Goal: Information Seeking & Learning: Learn about a topic

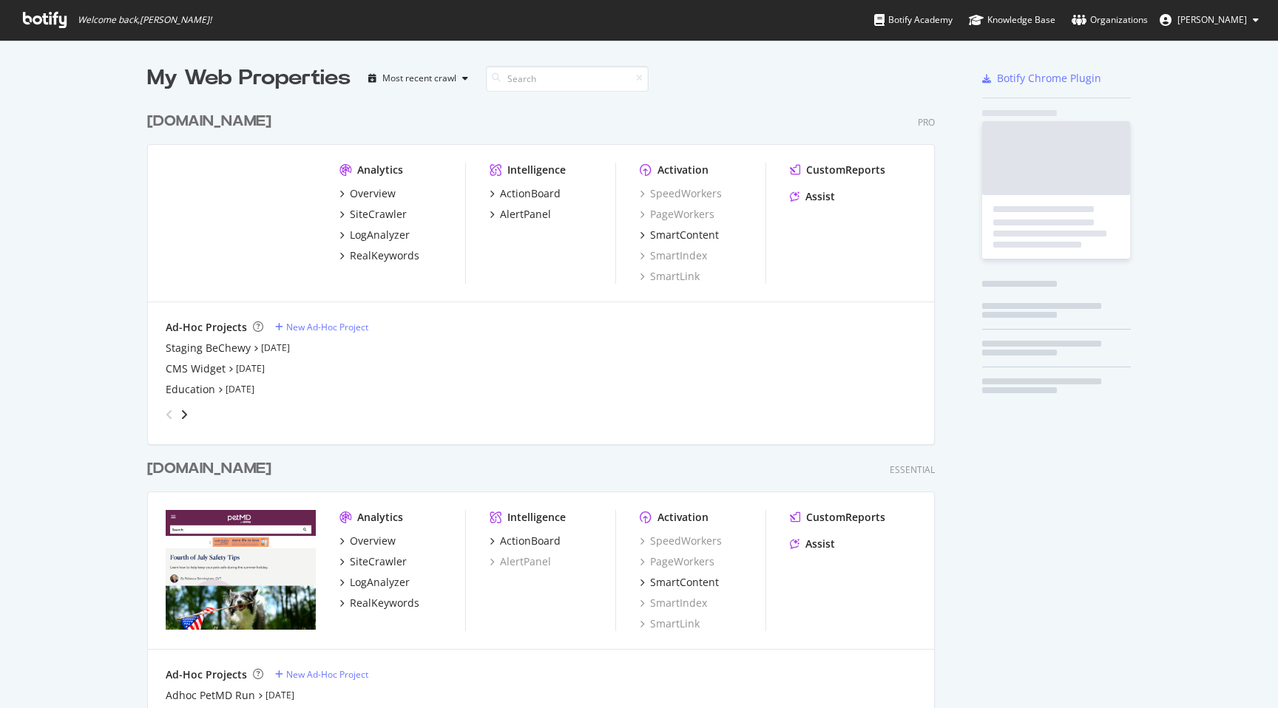
scroll to position [695, 799]
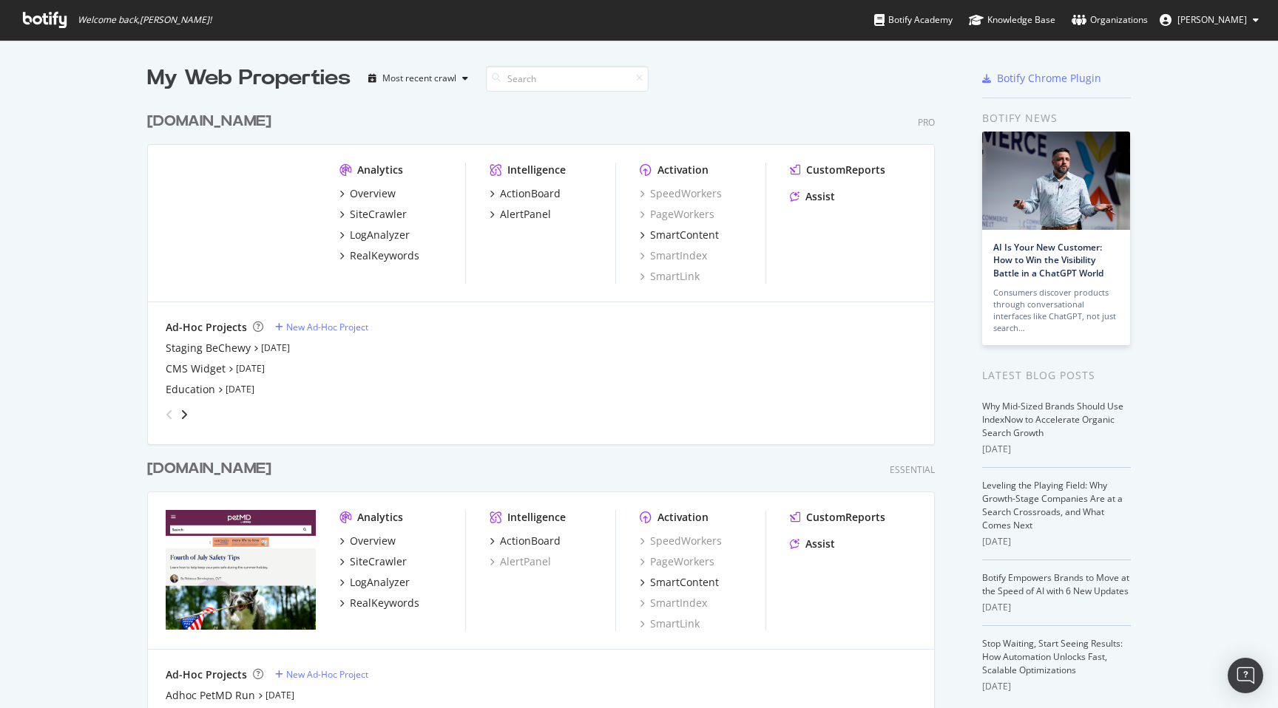
click at [390, 224] on div "Overview SiteCrawler LogAnalyzer RealKeywords" at bounding box center [402, 224] width 126 height 77
click at [390, 234] on div "LogAnalyzer" at bounding box center [380, 235] width 60 height 15
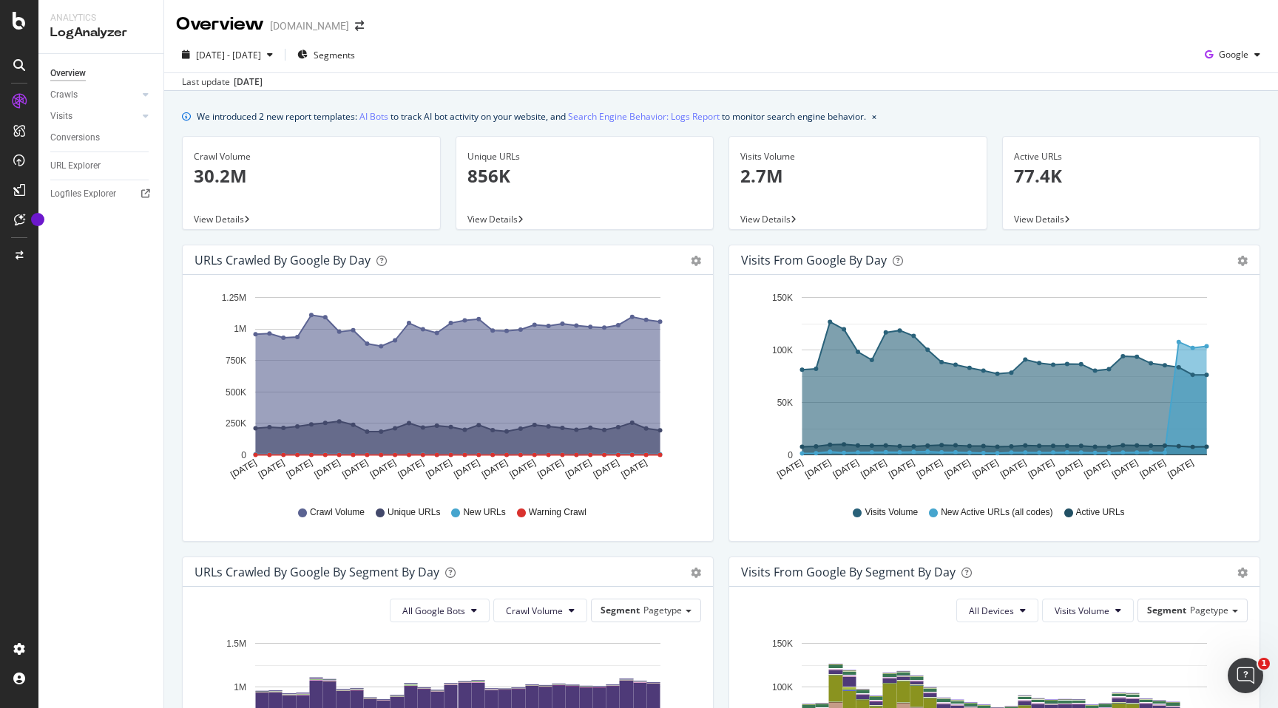
click at [990, 515] on span "New Active URLs (all codes)" at bounding box center [997, 513] width 112 height 13
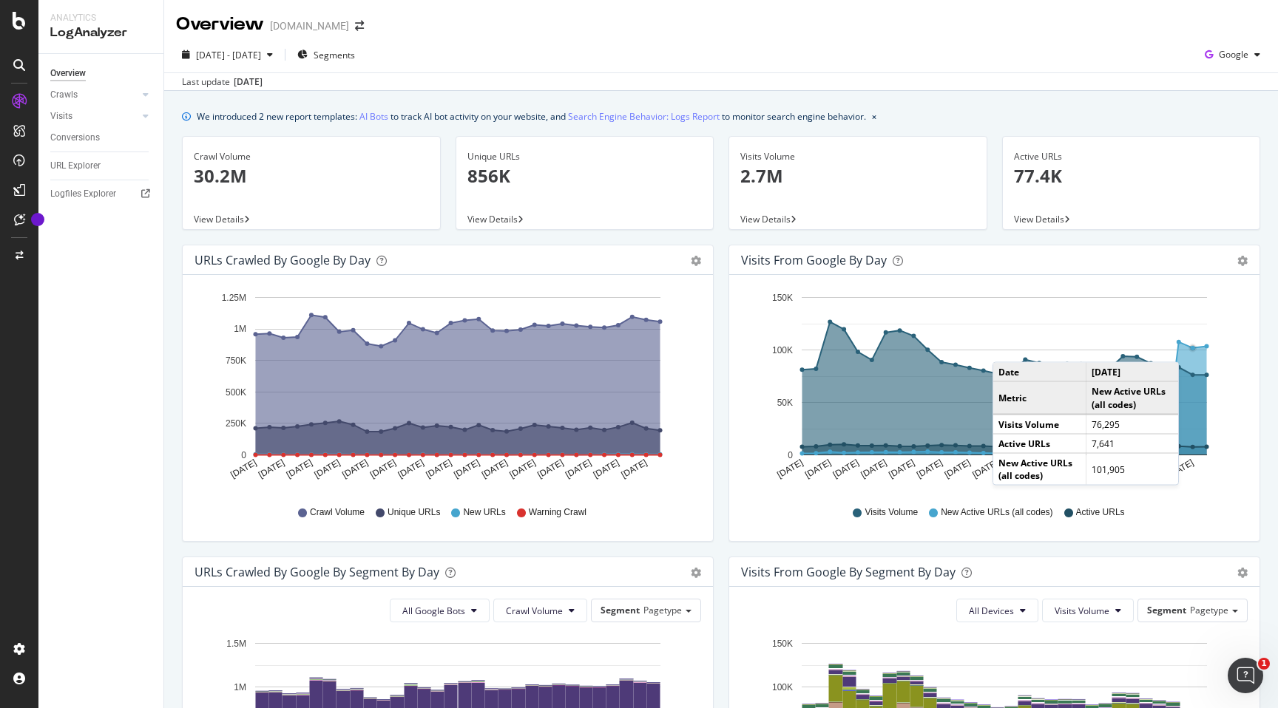
click at [1194, 348] on circle "A chart." at bounding box center [1193, 348] width 4 height 4
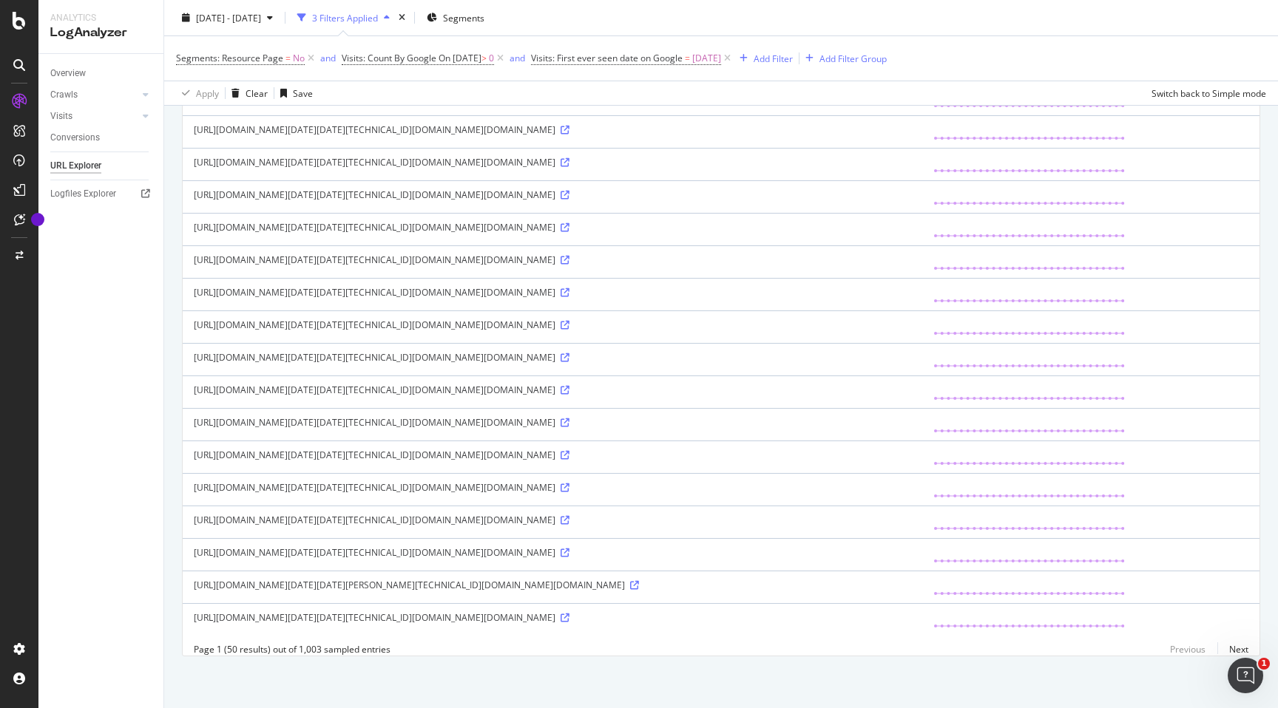
scroll to position [3744, 0]
click at [669, 624] on div "https://www.chewy.com/_sec/cpr/challenge?js_ver=2-4-3094&js_hash=2-4-3094&type=…" at bounding box center [552, 618] width 717 height 13
click at [569, 623] on icon at bounding box center [565, 618] width 9 height 9
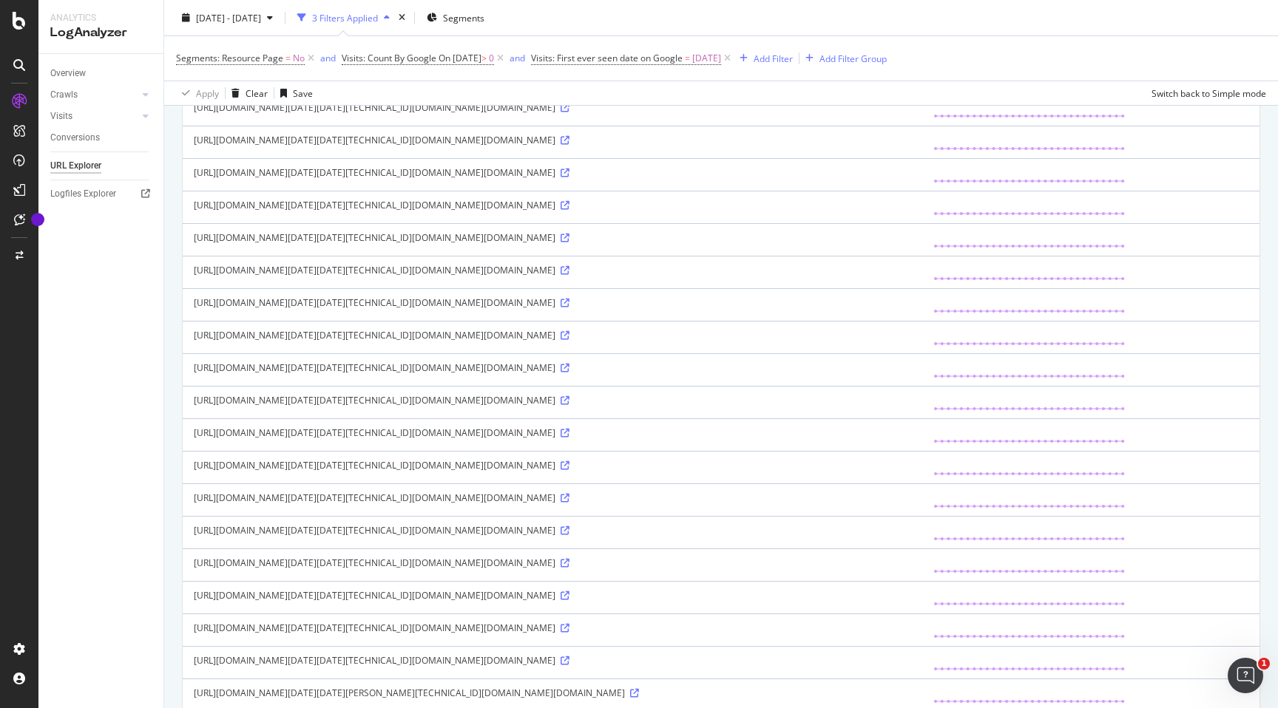
scroll to position [0, 0]
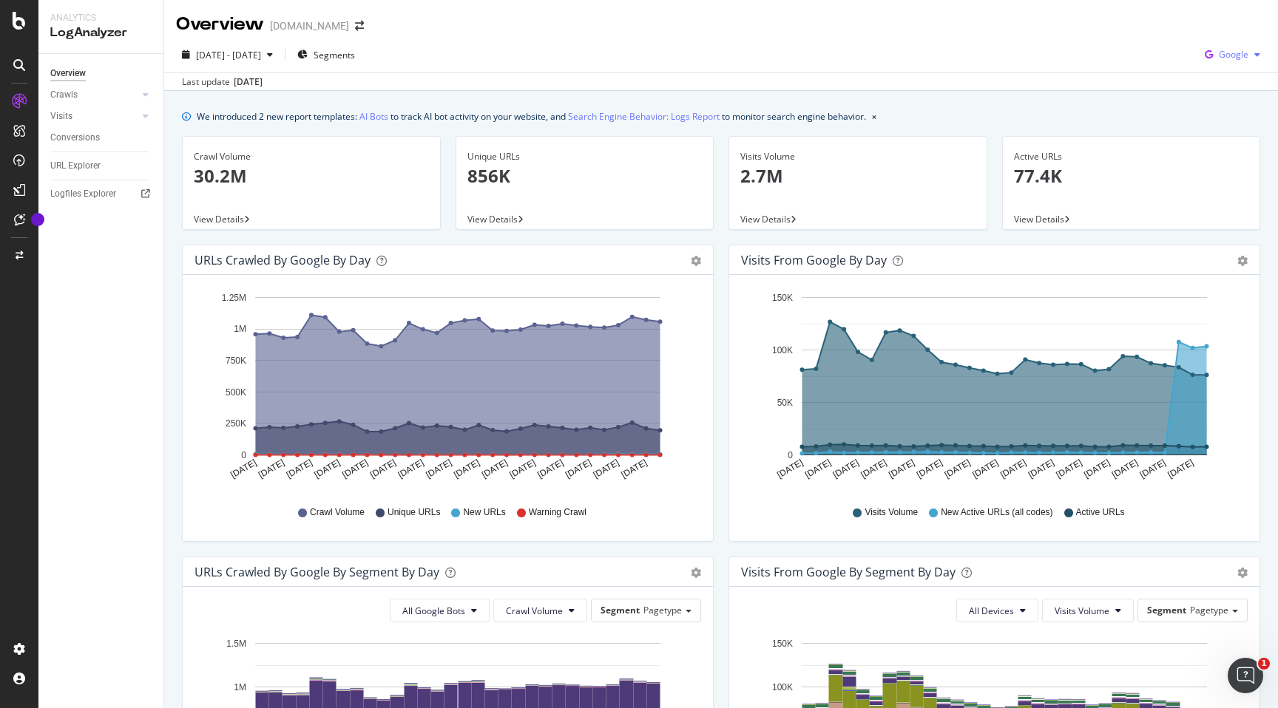
click at [1234, 50] on span "Google" at bounding box center [1234, 54] width 30 height 13
click at [1224, 107] on span "Bing" at bounding box center [1233, 111] width 55 height 13
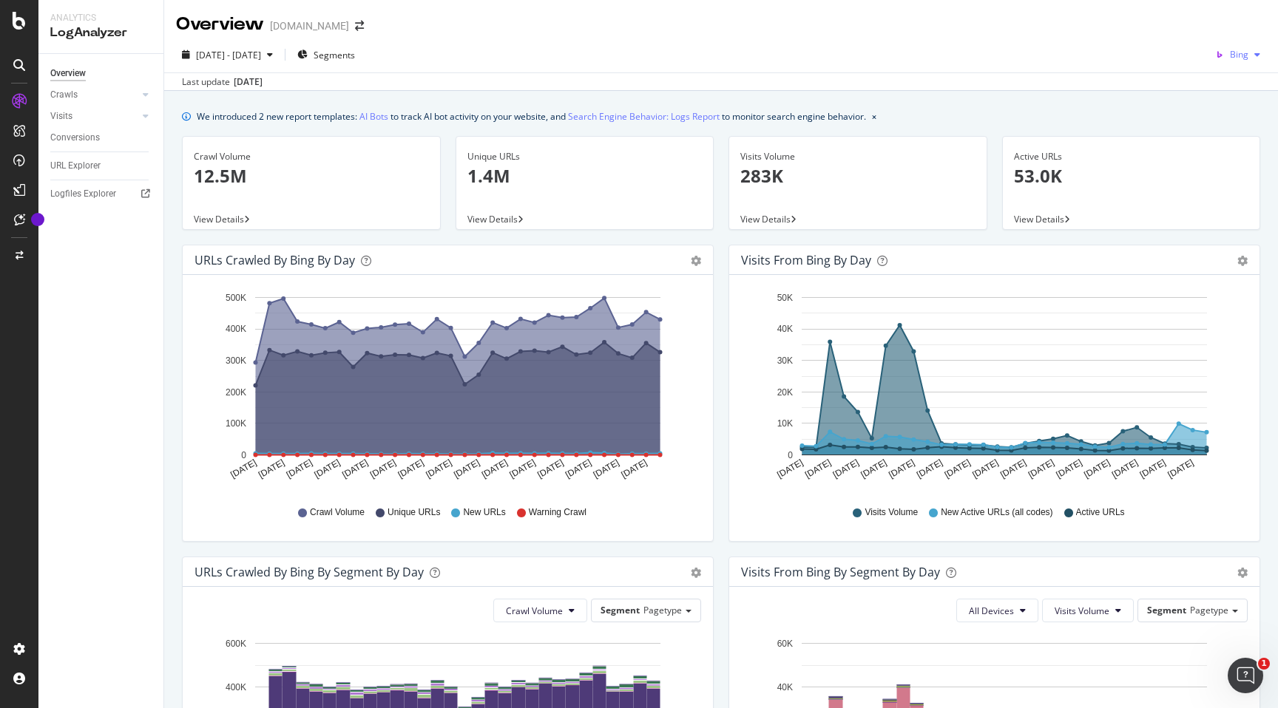
click at [1248, 46] on div "Bing" at bounding box center [1237, 55] width 57 height 22
click at [1224, 131] on div "OpenAI" at bounding box center [1222, 139] width 102 height 21
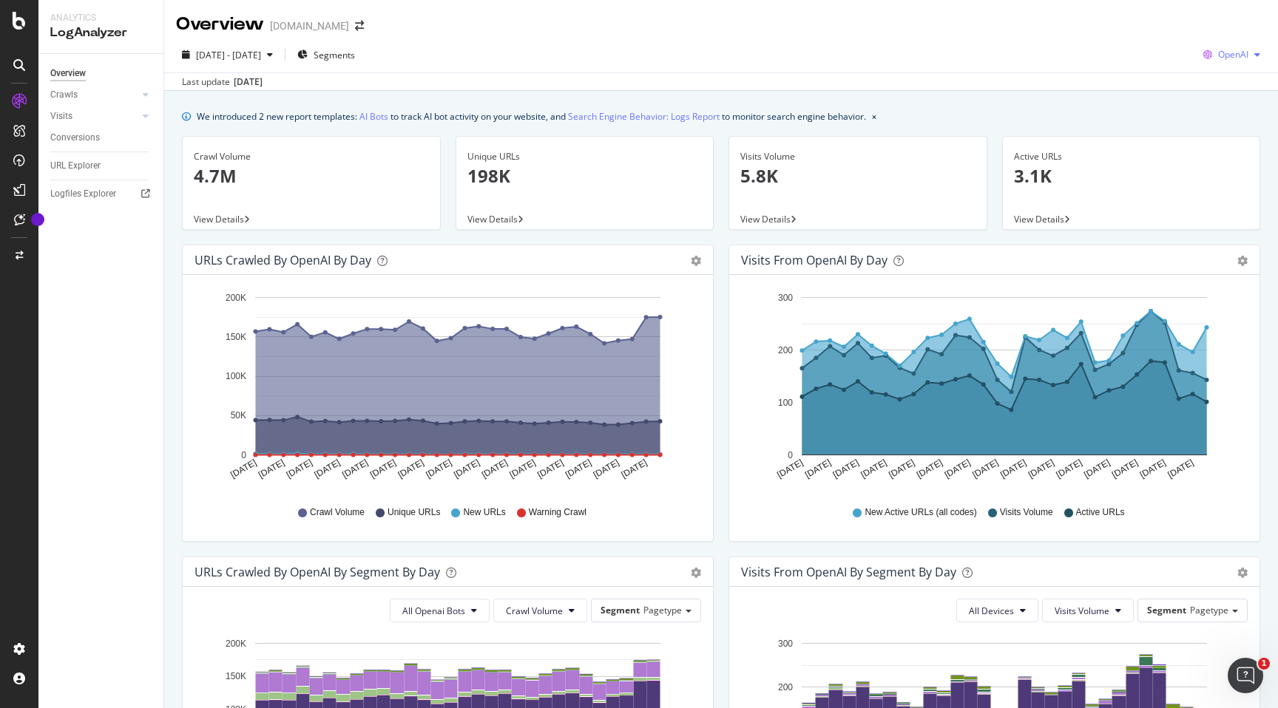
click at [1229, 61] on div "OpenAI" at bounding box center [1231, 55] width 69 height 22
click at [1224, 164] on span "Other AI Bots" at bounding box center [1233, 166] width 55 height 13
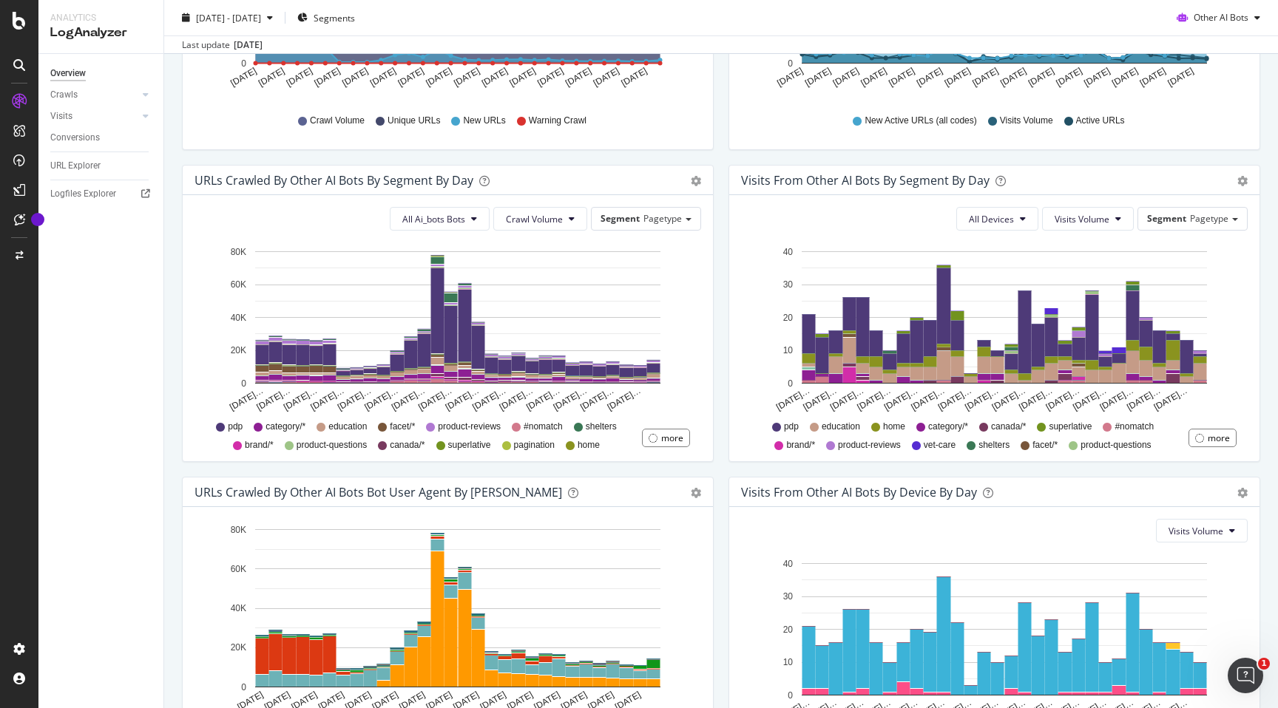
scroll to position [524, 0]
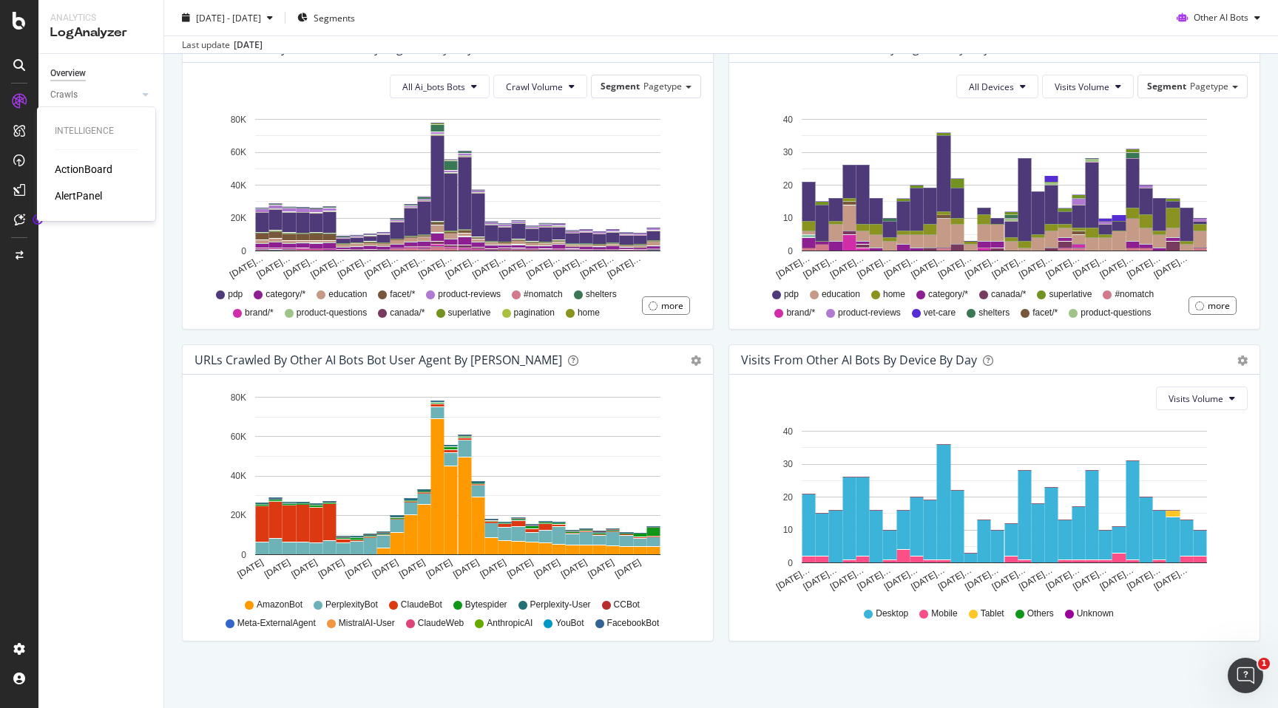
click at [80, 192] on div "AlertPanel" at bounding box center [78, 196] width 47 height 15
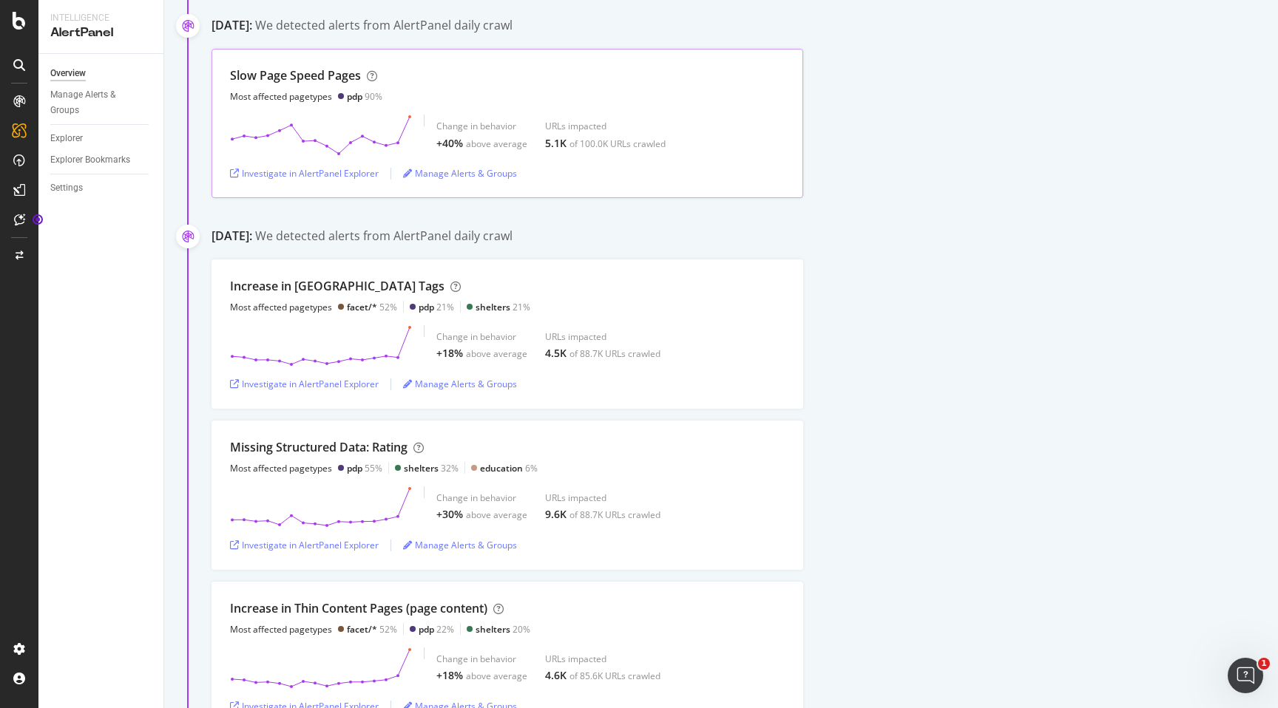
scroll to position [363, 0]
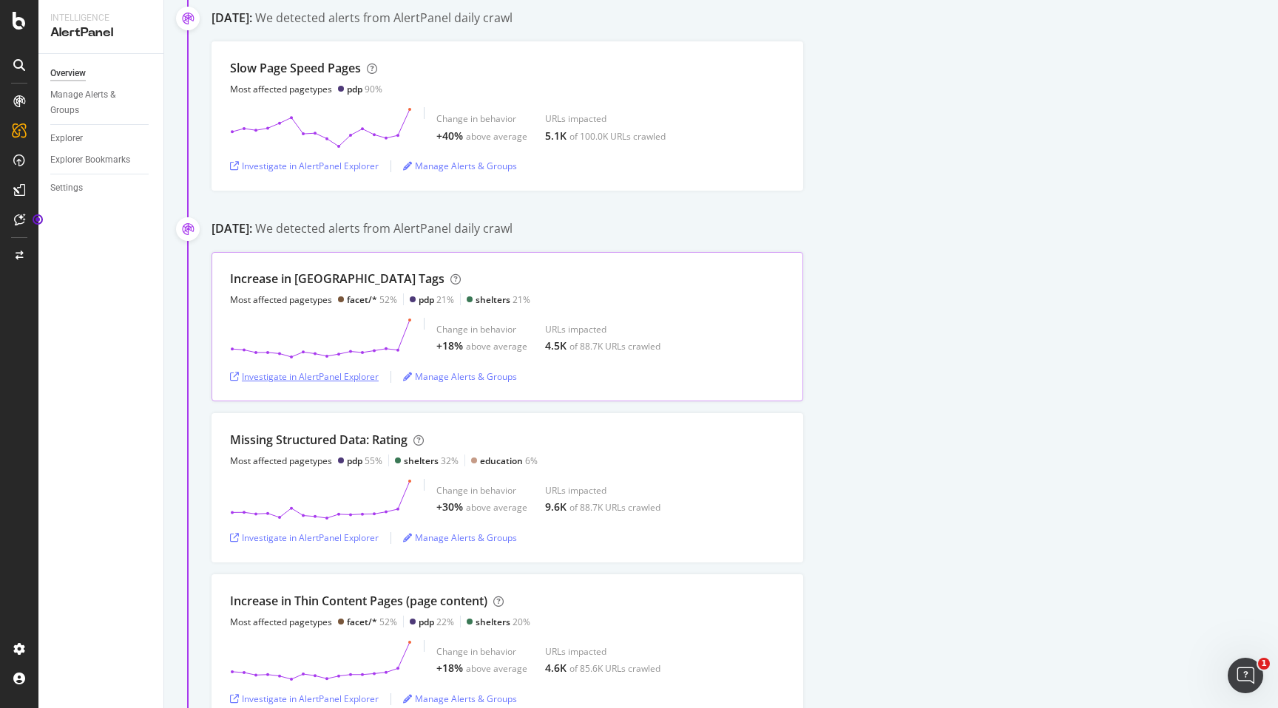
click at [314, 381] on div "Investigate in AlertPanel Explorer" at bounding box center [304, 377] width 149 height 13
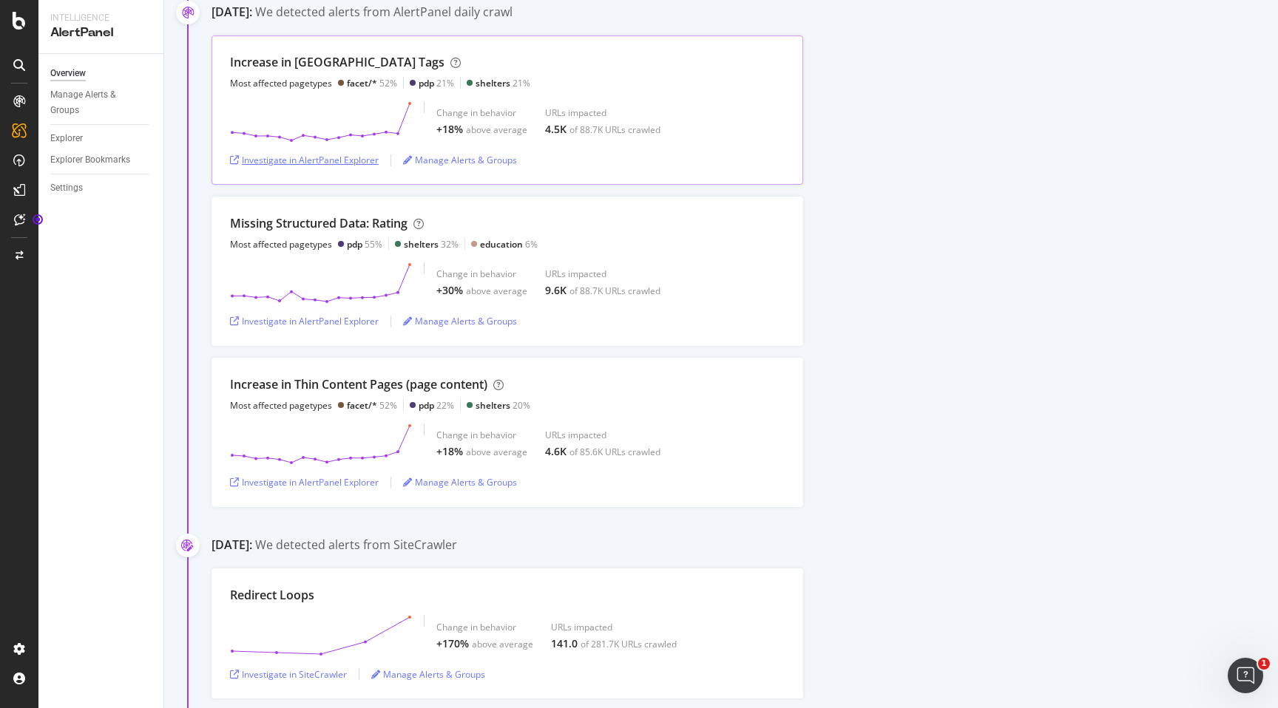
scroll to position [581, 0]
click at [362, 318] on div "Investigate in AlertPanel Explorer" at bounding box center [304, 320] width 149 height 13
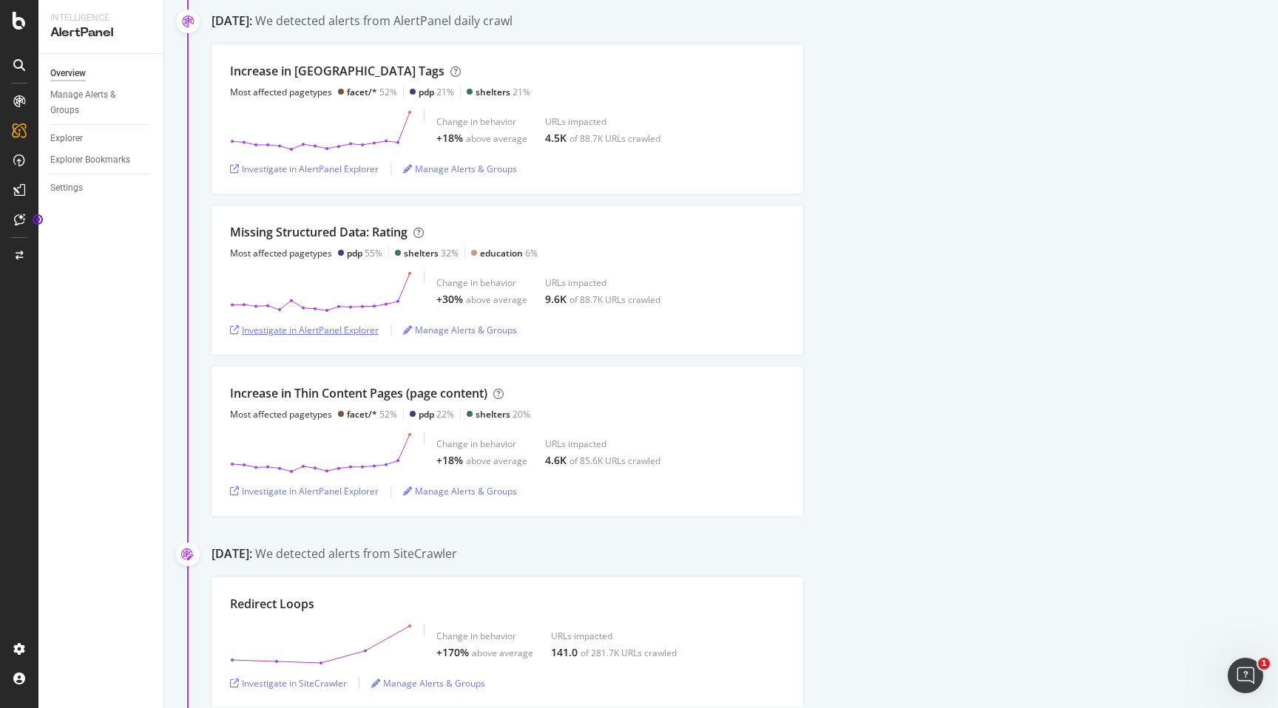
scroll to position [411, 0]
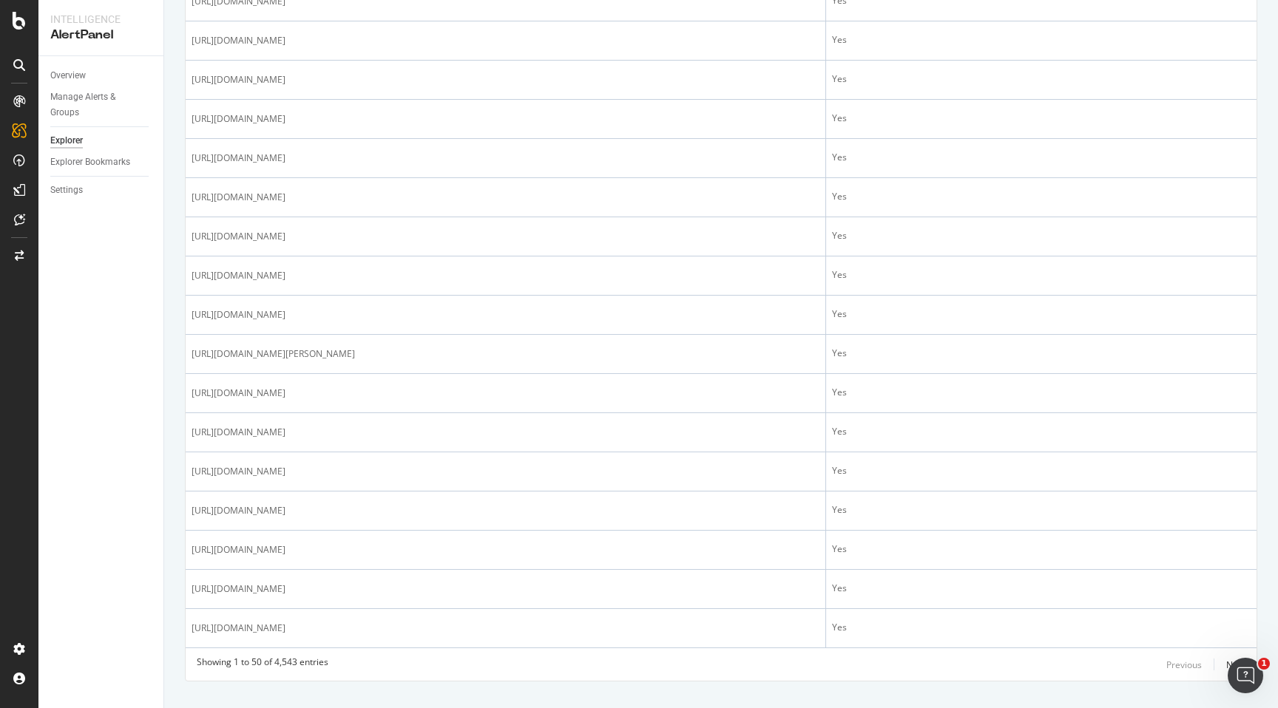
scroll to position [1722, 0]
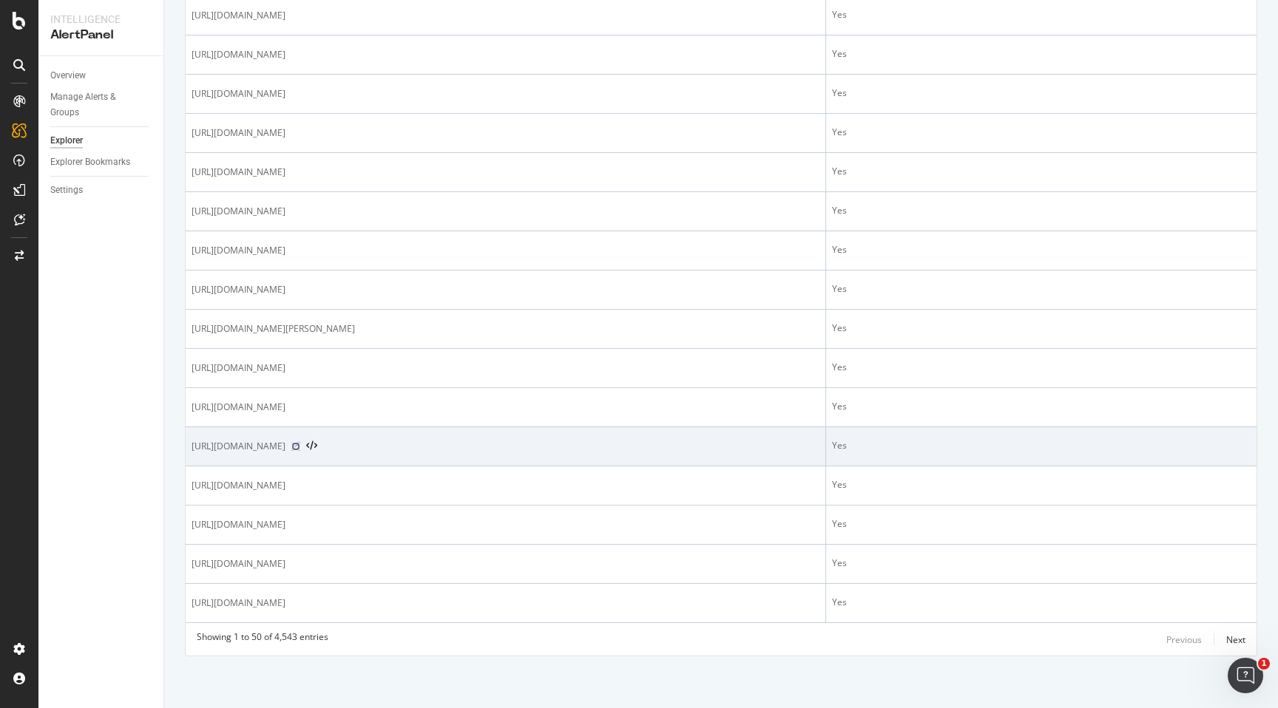
click at [300, 449] on icon at bounding box center [295, 446] width 9 height 9
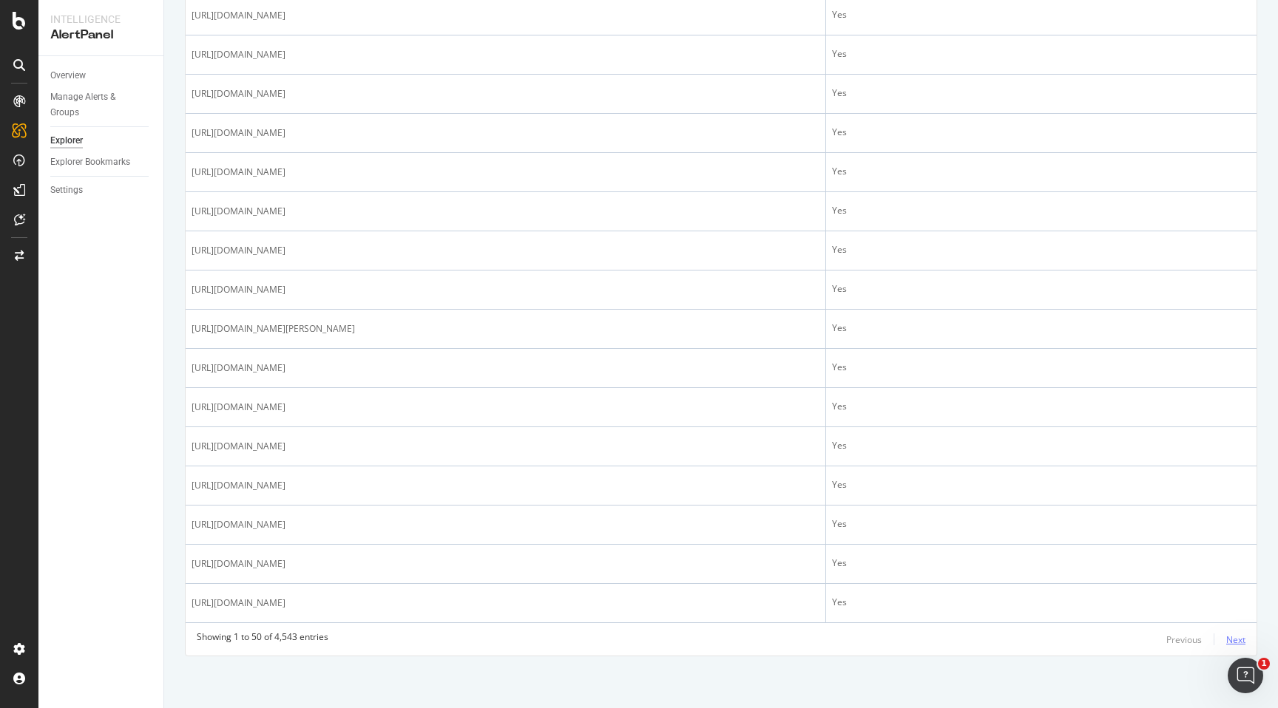
click at [1239, 632] on div "Next" at bounding box center [1235, 640] width 19 height 16
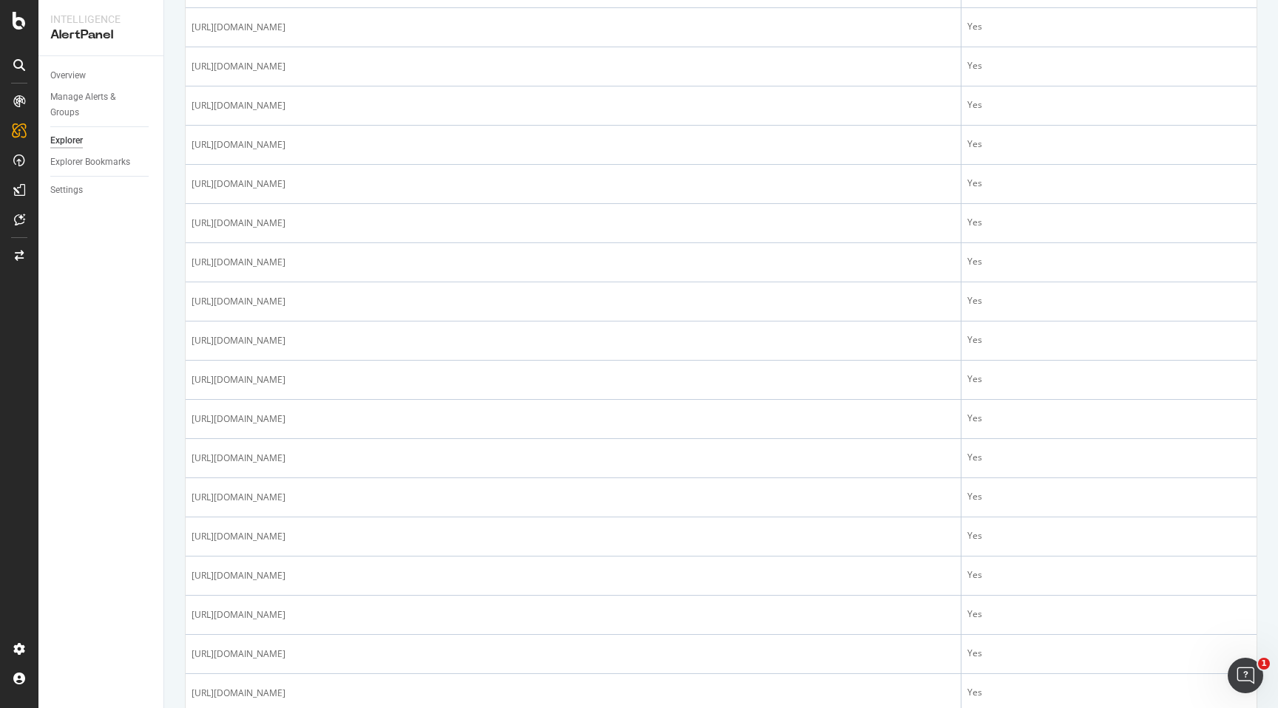
scroll to position [887, 0]
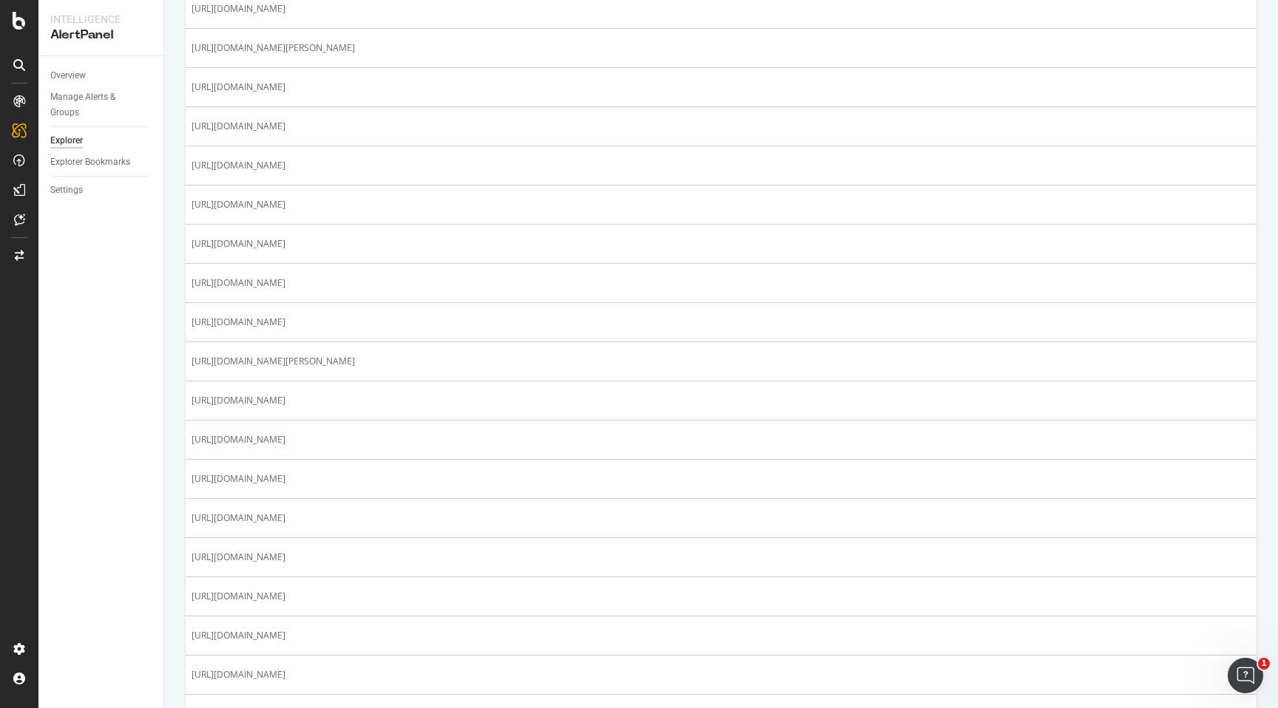
scroll to position [614, 0]
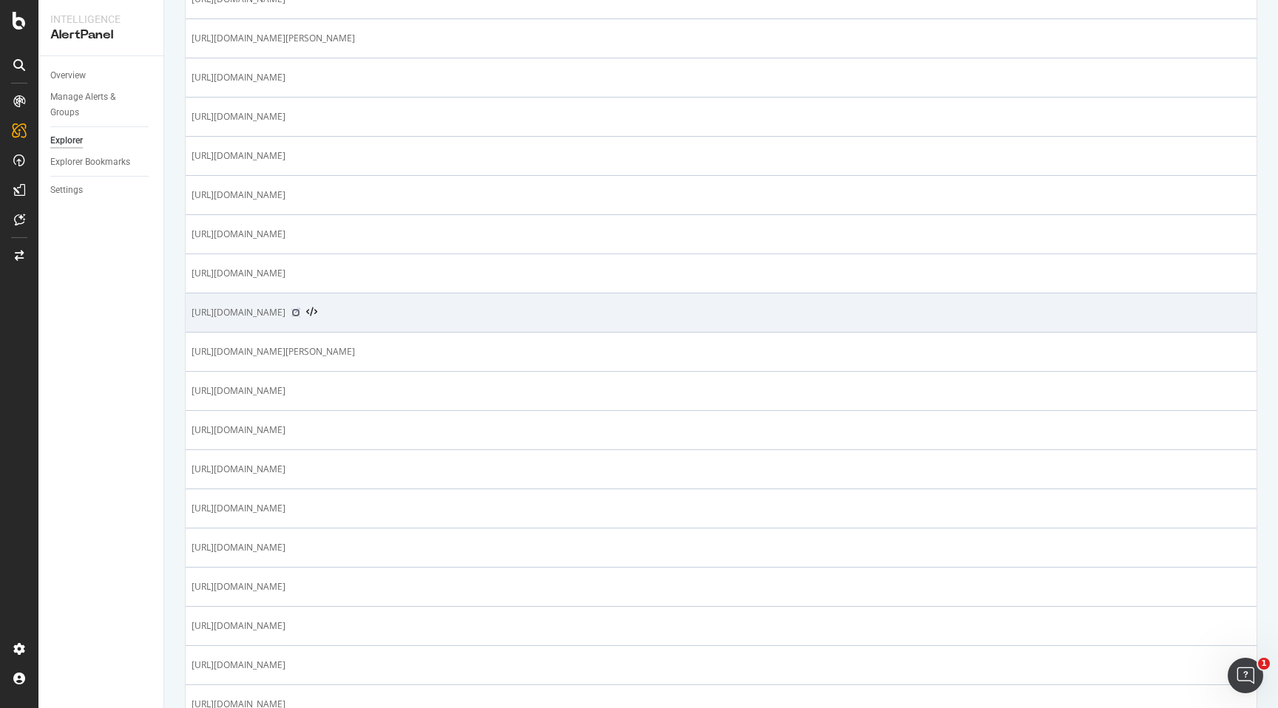
click at [300, 312] on icon at bounding box center [295, 312] width 9 height 9
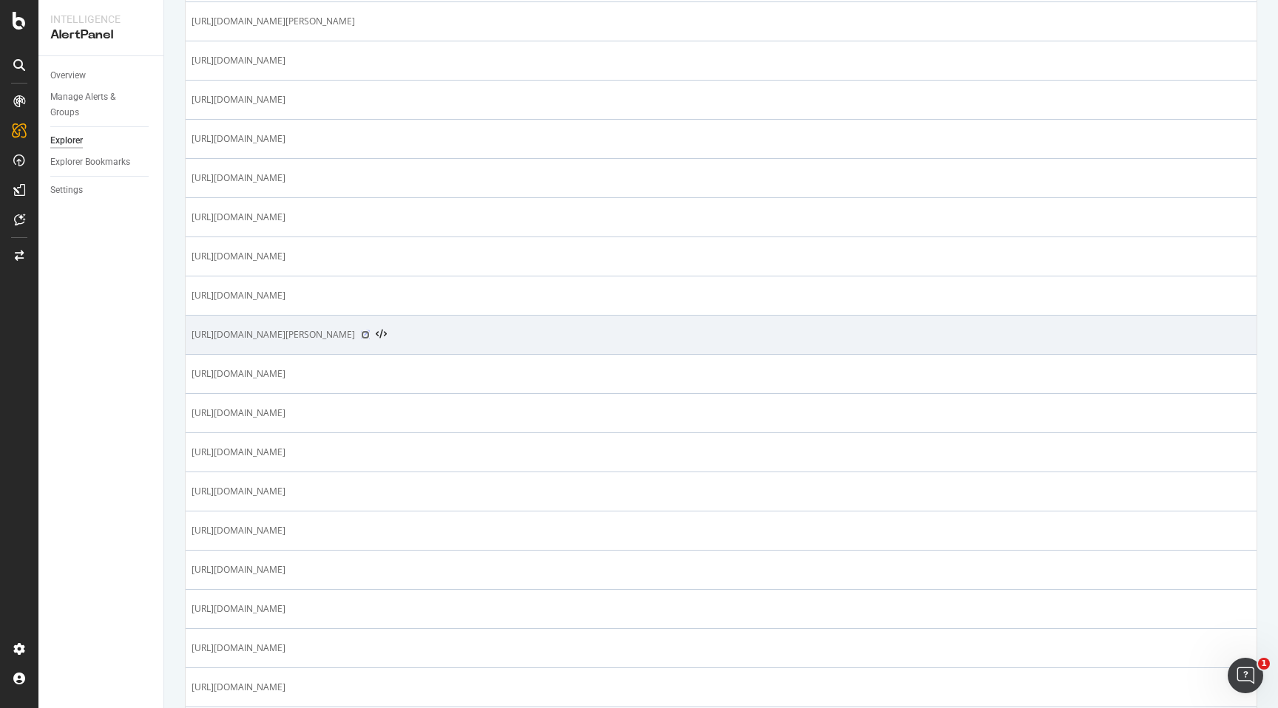
click at [370, 334] on icon at bounding box center [365, 335] width 9 height 9
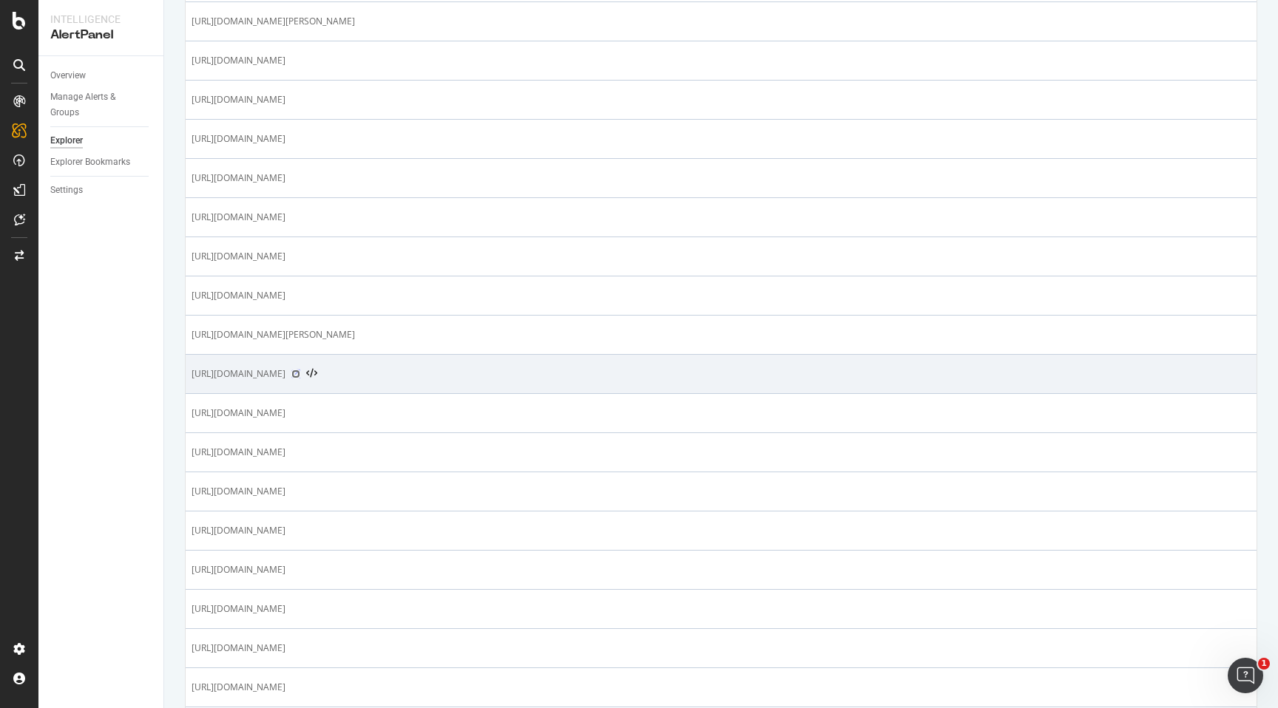
click at [300, 375] on icon at bounding box center [295, 374] width 9 height 9
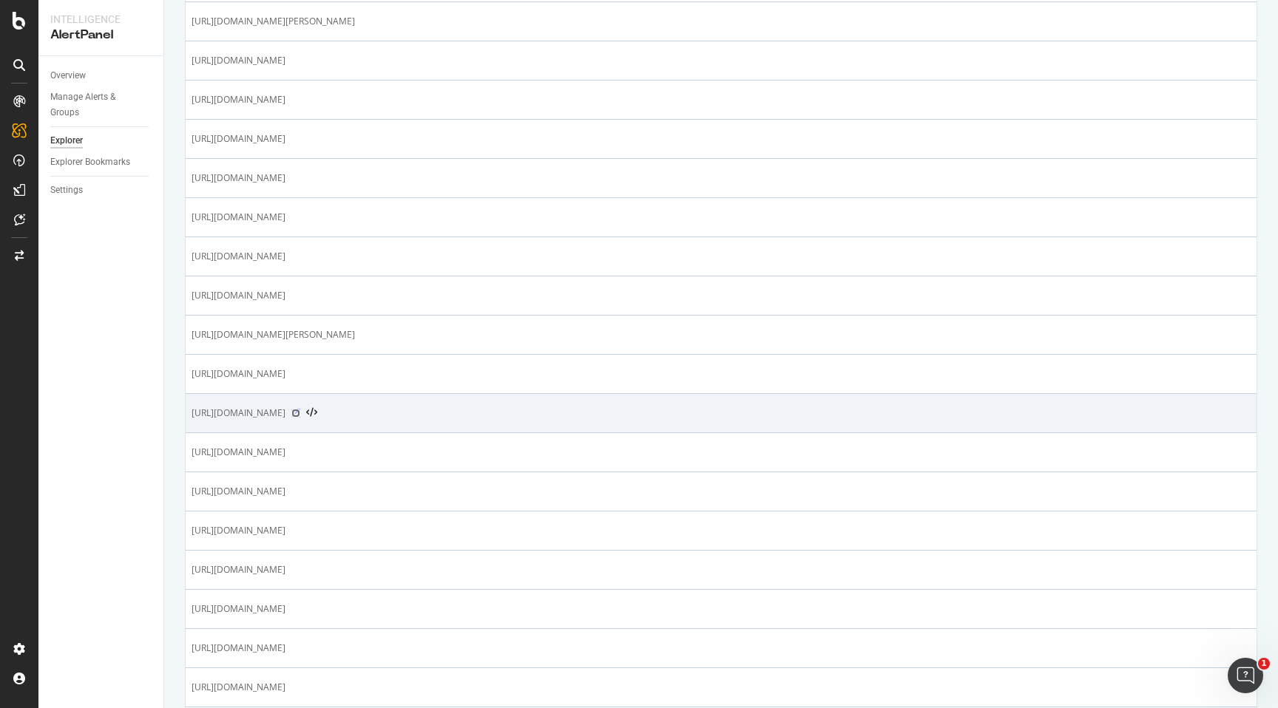
click at [300, 409] on icon at bounding box center [295, 413] width 9 height 9
